Goal: Information Seeking & Learning: Learn about a topic

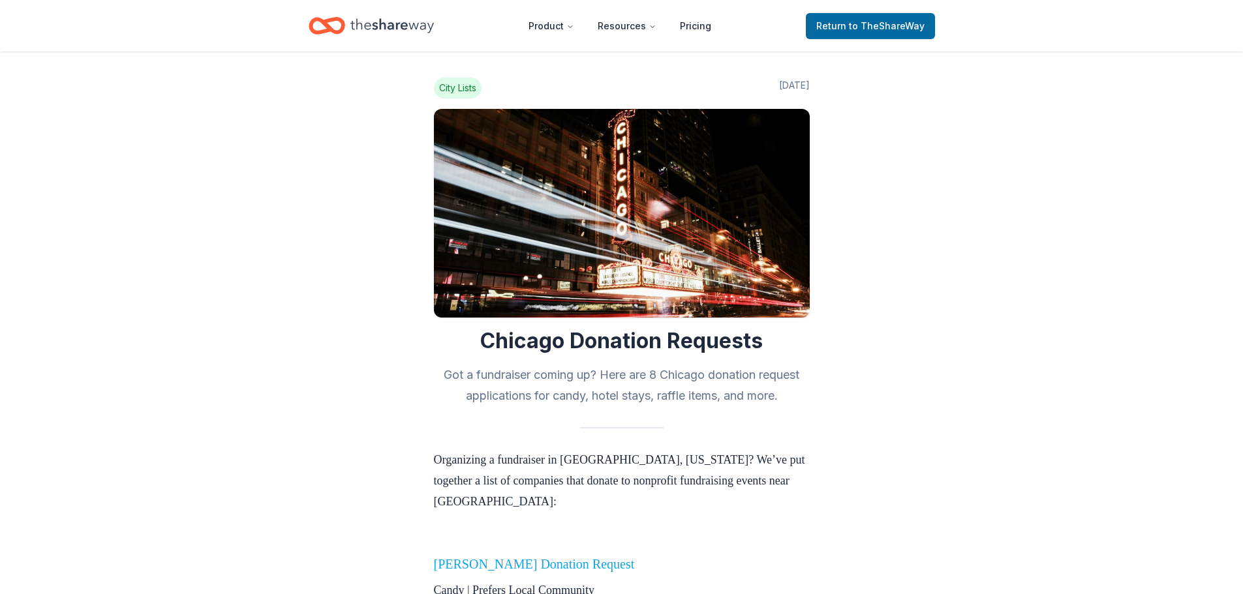
click at [551, 557] on link "Ferrara Donation Request" at bounding box center [534, 564] width 201 height 14
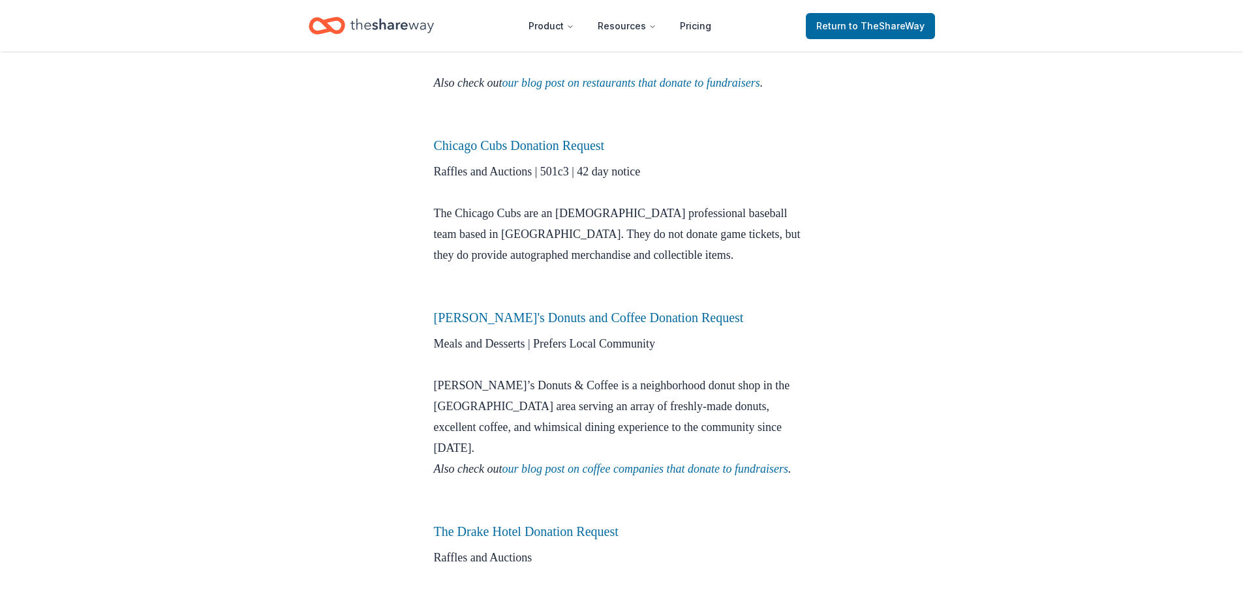
scroll to position [978, 0]
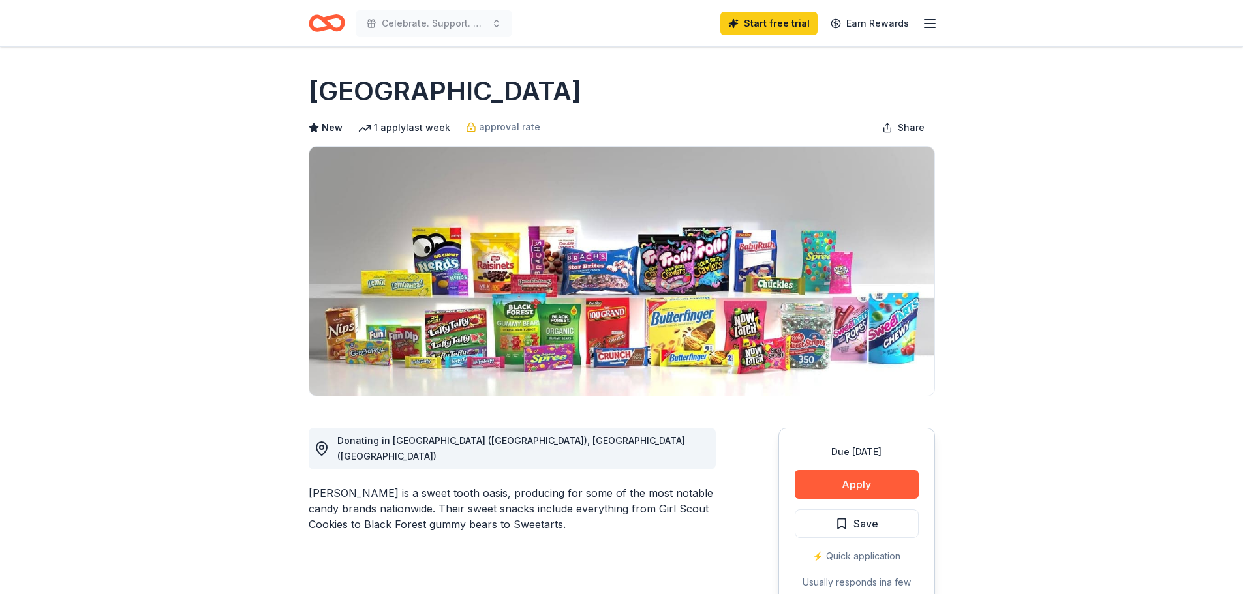
drag, startPoint x: 424, startPoint y: 91, endPoint x: 248, endPoint y: 95, distance: 176.2
drag, startPoint x: 311, startPoint y: 96, endPoint x: 373, endPoint y: 95, distance: 62.0
click at [373, 95] on h1 "Ferrara" at bounding box center [445, 91] width 273 height 37
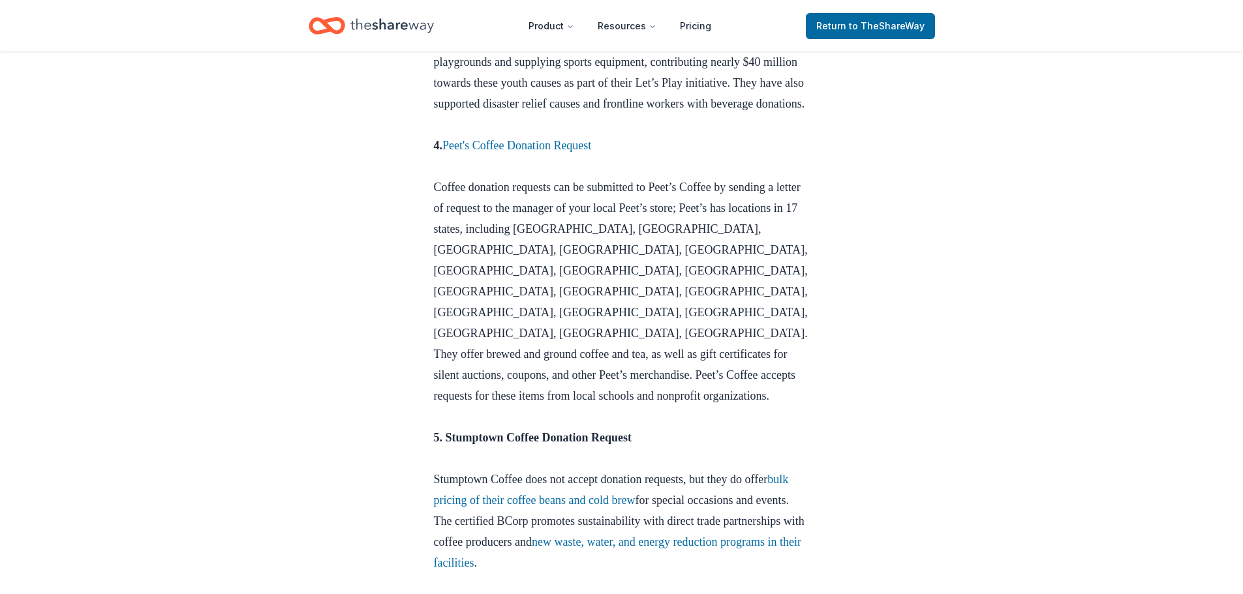
scroll to position [1239, 0]
drag, startPoint x: 575, startPoint y: 208, endPoint x: 666, endPoint y: 204, distance: 90.7
click at [667, 204] on p "4. Peet's Coffee Donation Request Coffee donation requests can be submitted to …" at bounding box center [622, 280] width 376 height 292
drag, startPoint x: 659, startPoint y: 201, endPoint x: 449, endPoint y: 211, distance: 210.3
click at [449, 211] on p "4. Peet's Coffee Donation Request Coffee donation requests can be submitted to …" at bounding box center [622, 280] width 376 height 292
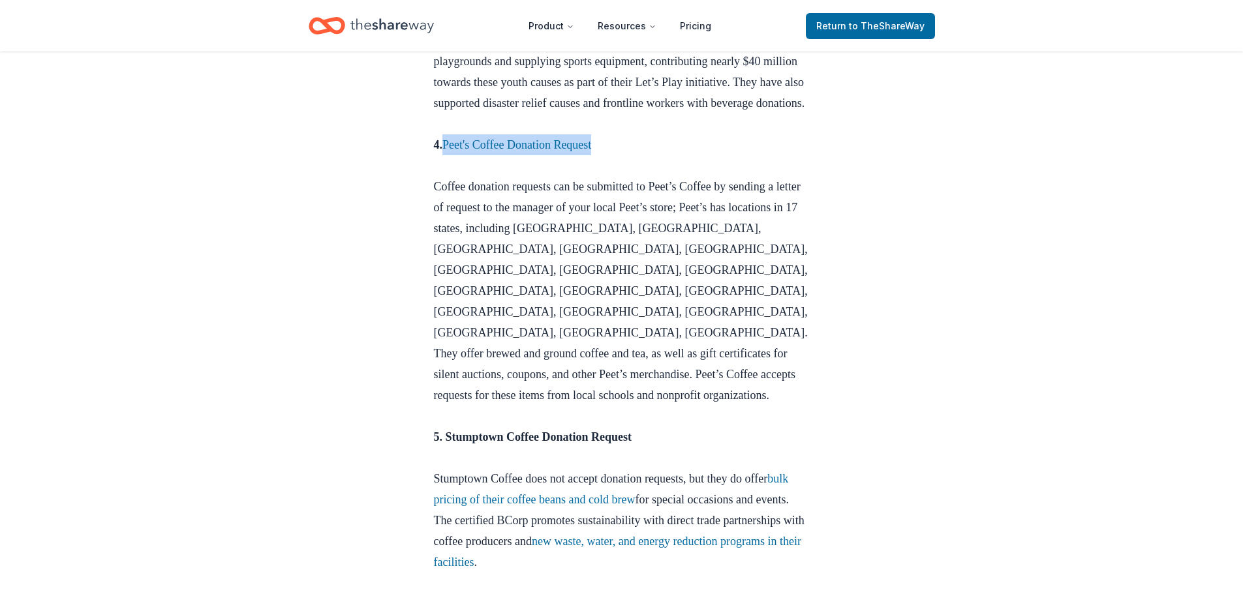
copy link "Peet's Coffee Donation Request"
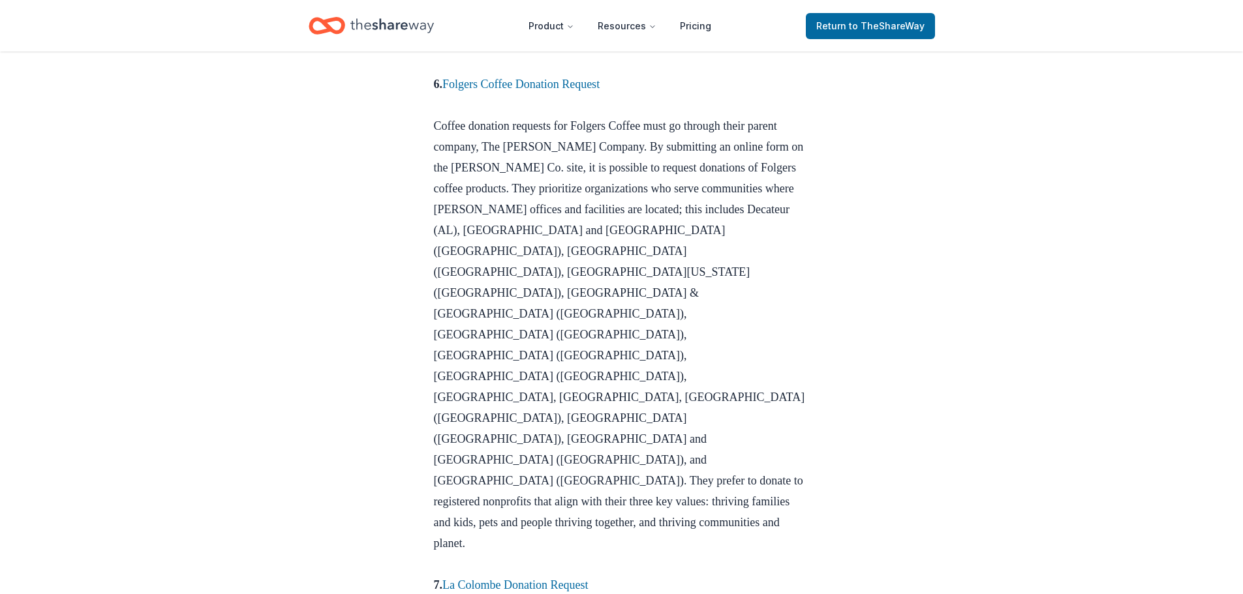
scroll to position [1759, 0]
drag, startPoint x: 629, startPoint y: 380, endPoint x: 446, endPoint y: 378, distance: 183.3
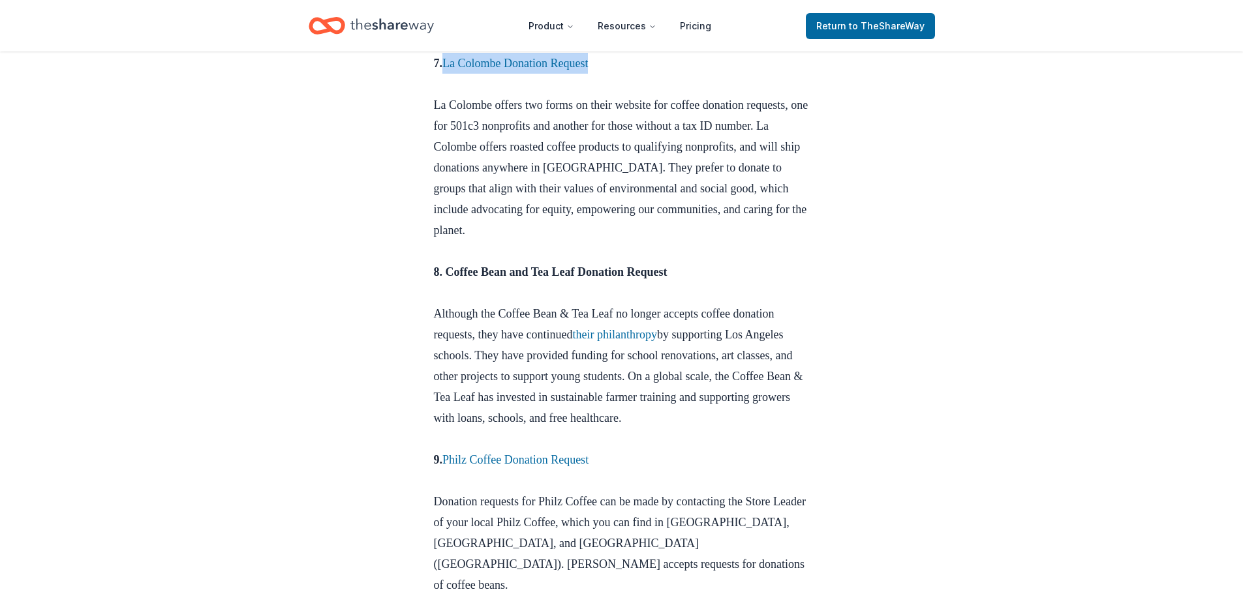
scroll to position [2281, 0]
drag, startPoint x: 629, startPoint y: 247, endPoint x: 448, endPoint y: 254, distance: 180.8
click at [448, 449] on p "9. Philz Coffee Donation Request Donation requests for Philz Coffee can be made…" at bounding box center [622, 543] width 376 height 188
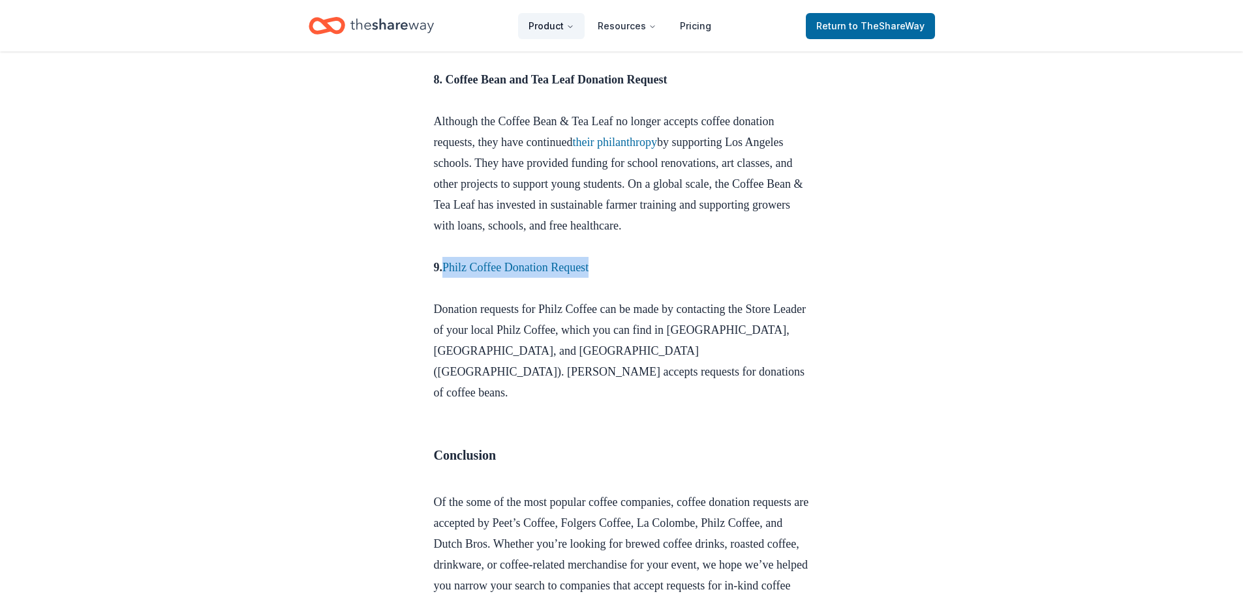
scroll to position [2473, 0]
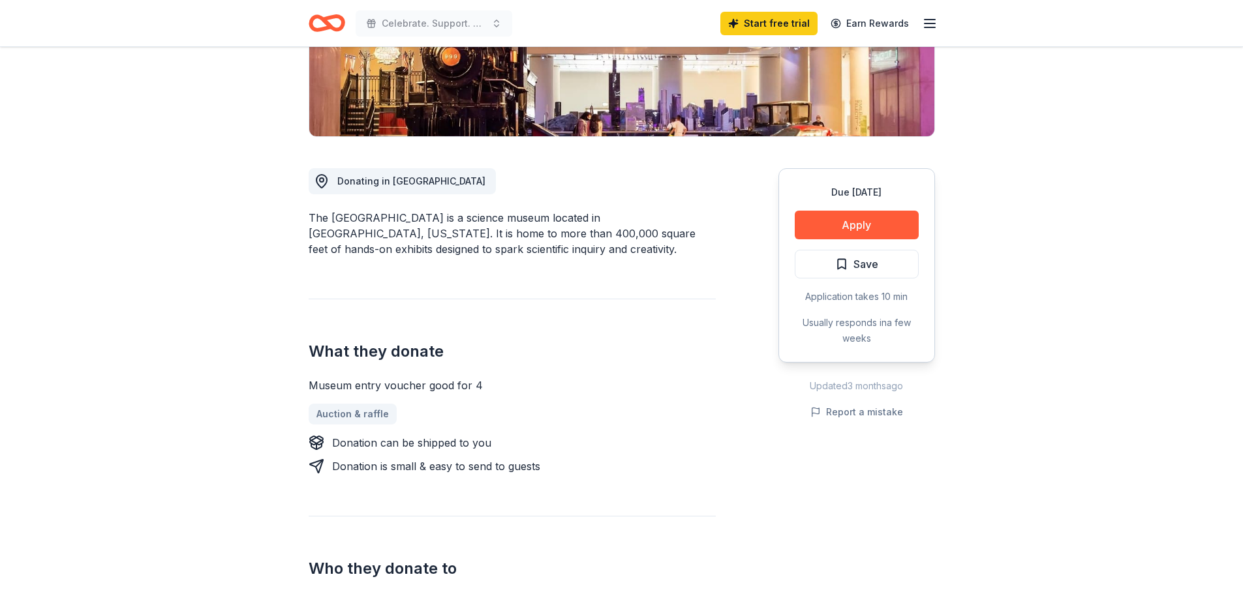
scroll to position [261, 0]
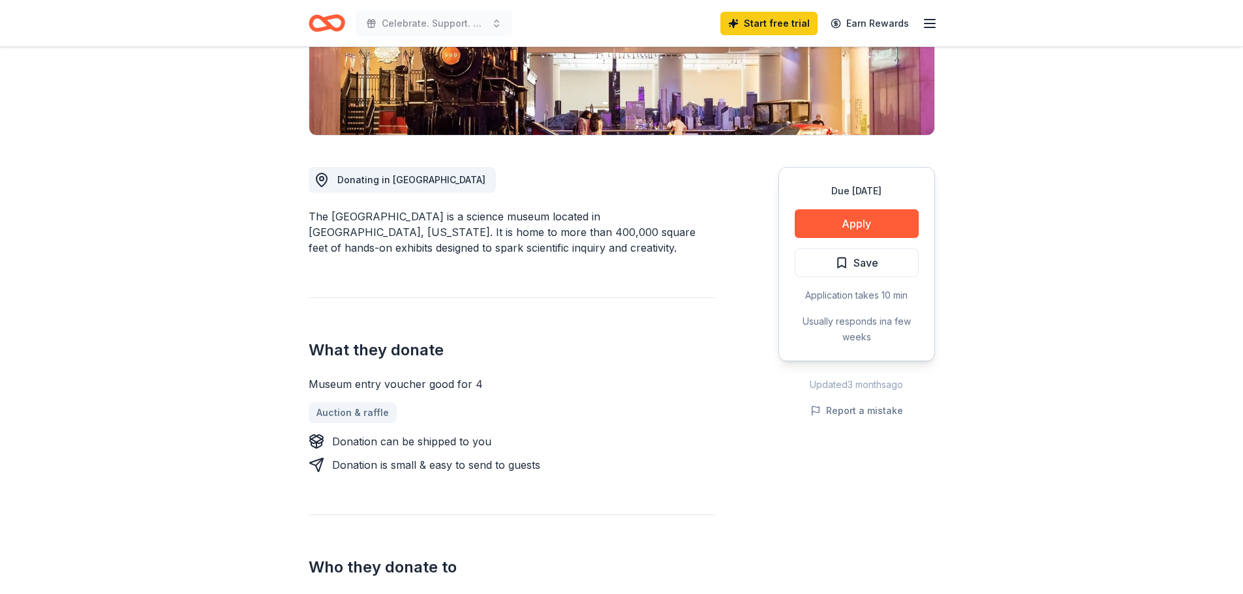
click at [496, 215] on div "The Museum of Science and Industry is a science museum located in Chicago, Illi…" at bounding box center [512, 232] width 407 height 47
drag, startPoint x: 496, startPoint y: 215, endPoint x: 321, endPoint y: 219, distance: 174.9
click at [343, 210] on div "The Museum of Science and Industry is a science museum located in Chicago, Illi…" at bounding box center [512, 232] width 407 height 47
drag, startPoint x: 314, startPoint y: 219, endPoint x: 328, endPoint y: 219, distance: 14.4
click at [327, 220] on div "The Museum of Science and Industry is a science museum located in Chicago, Illi…" at bounding box center [512, 232] width 407 height 47
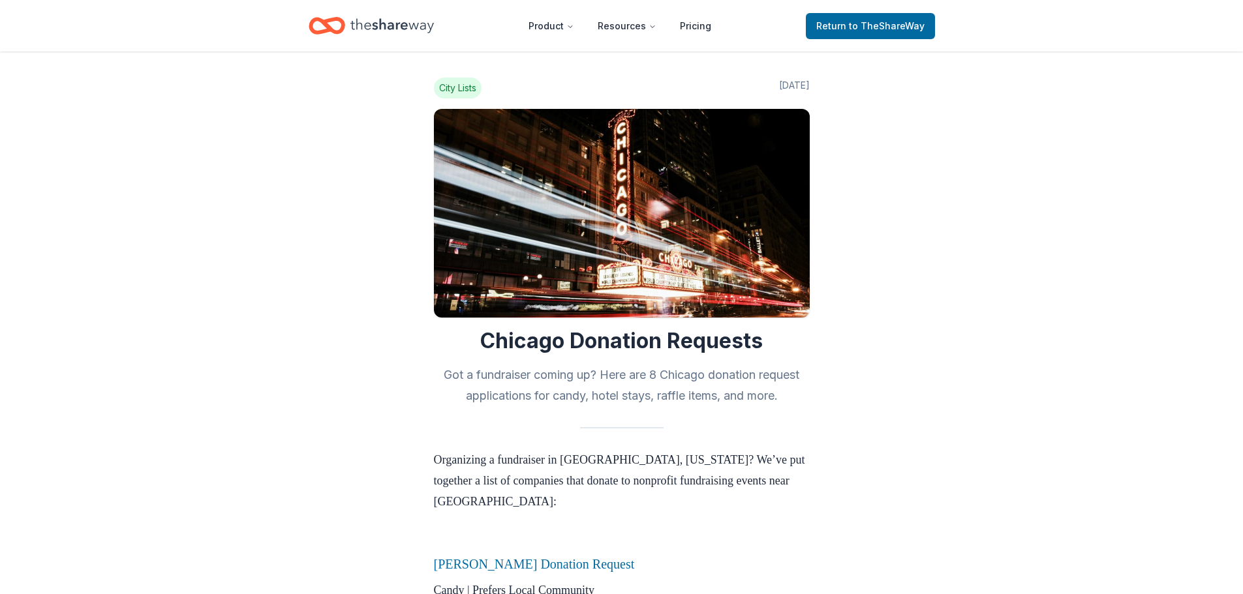
scroll to position [933, 0]
